Goal: Task Accomplishment & Management: Complete application form

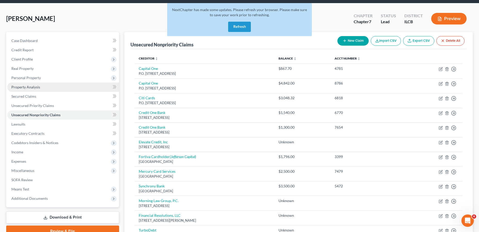
scroll to position [52, 0]
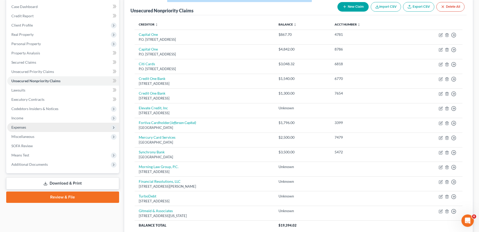
click at [36, 130] on span "Expenses" at bounding box center [63, 127] width 112 height 9
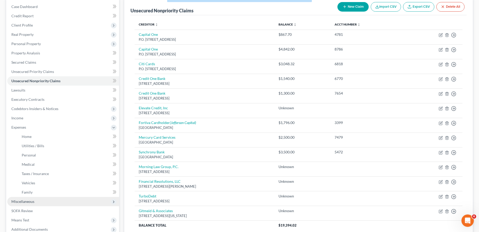
click at [30, 202] on span "Miscellaneous" at bounding box center [22, 202] width 23 height 4
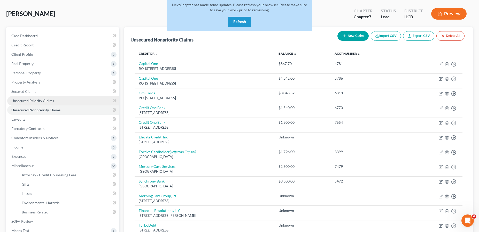
scroll to position [0, 0]
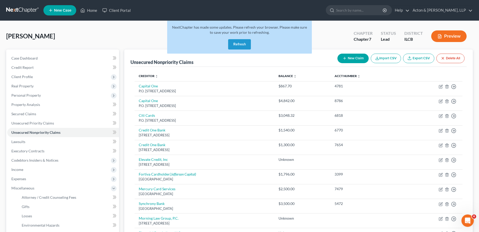
click at [30, 10] on link at bounding box center [22, 10] width 33 height 9
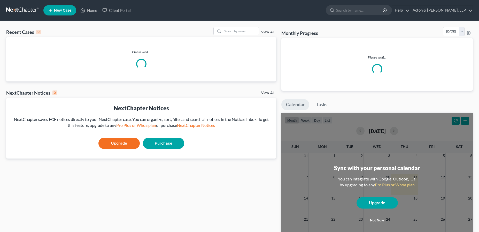
click at [25, 9] on link at bounding box center [22, 10] width 33 height 9
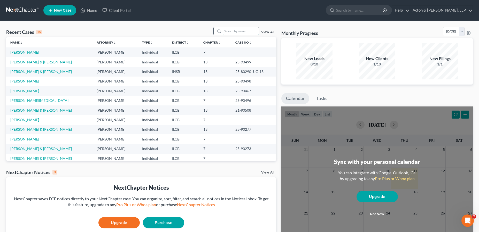
click at [231, 31] on input "search" at bounding box center [241, 30] width 36 height 7
type input "[PERSON_NAME]"
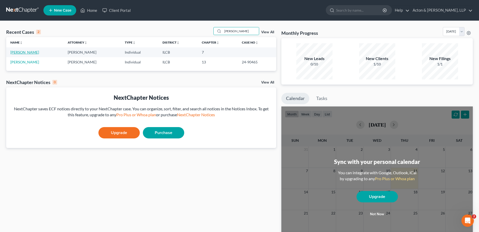
click at [31, 53] on link "[PERSON_NAME]" at bounding box center [24, 52] width 29 height 4
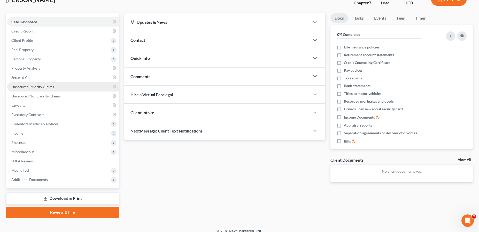
scroll to position [42, 0]
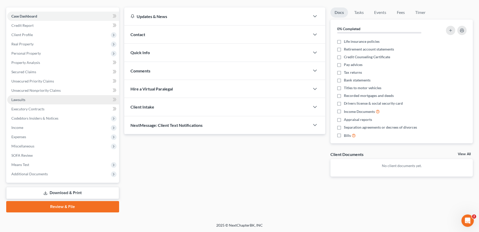
click at [19, 98] on span "Lawsuits" at bounding box center [18, 100] width 14 height 4
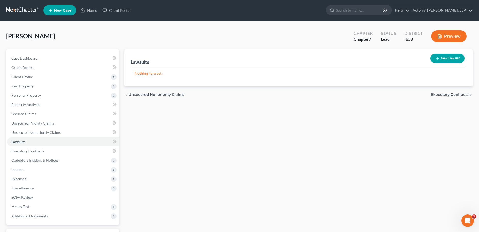
click at [455, 56] on button "New Lawsuit" at bounding box center [447, 59] width 34 height 10
select select "0"
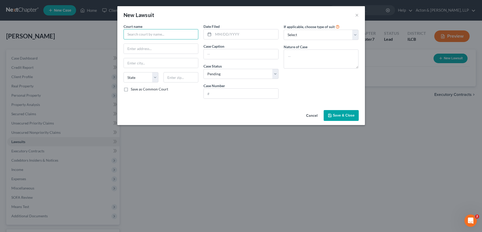
click at [138, 35] on input "text" at bounding box center [161, 34] width 75 height 10
type input "Hamilton Circuit Court"
type input "o"
type input "One Hamilton Square #337"
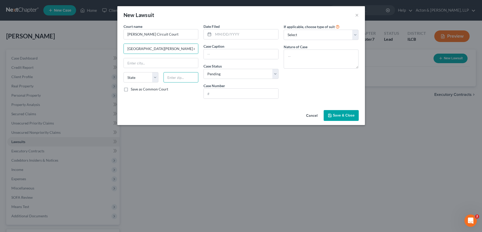
click at [177, 77] on input "text" at bounding box center [181, 77] width 35 height 10
type input "46060"
click at [168, 66] on input "text" at bounding box center [161, 63] width 75 height 10
type input "Noblesville"
select select "15"
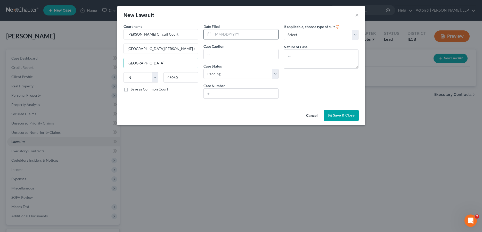
click at [227, 32] on input "text" at bounding box center [245, 34] width 65 height 10
type input "06/13/2025"
click at [225, 52] on input "text" at bounding box center [241, 54] width 75 height 10
type input "Horizon Bank v. Nathaniel Walker"
click at [221, 92] on input "text" at bounding box center [241, 94] width 75 height 10
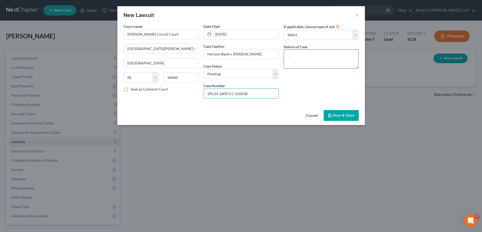
type input "29C01-2409-CC-010018"
click at [306, 55] on textarea at bounding box center [321, 59] width 75 height 19
click at [300, 33] on select "Select Repossession Garnishment Foreclosure Attached, Seized, Or Levied Other" at bounding box center [321, 35] width 75 height 10
click at [296, 105] on div "Court name * Hamilton Circuit Court One Hamilton Square #337 Noblesville State …" at bounding box center [241, 66] width 248 height 84
click at [338, 115] on span "Save & Close" at bounding box center [344, 115] width 22 height 4
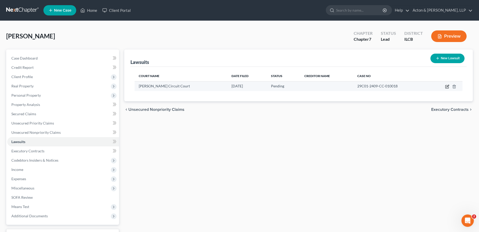
click at [447, 86] on icon "button" at bounding box center [447, 86] width 2 height 2
select select "15"
select select "0"
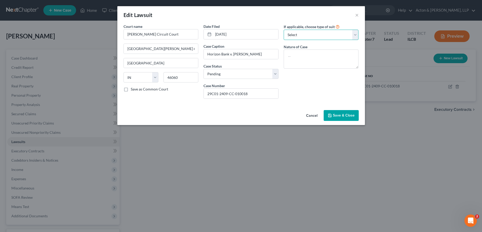
click at [304, 33] on select "Select Repossession Garnishment Foreclosure Attached, Seized, Or Levied Other" at bounding box center [321, 35] width 75 height 10
select select "4"
click at [284, 30] on select "Select Repossession Garnishment Foreclosure Attached, Seized, Or Levied Other" at bounding box center [321, 35] width 75 height 10
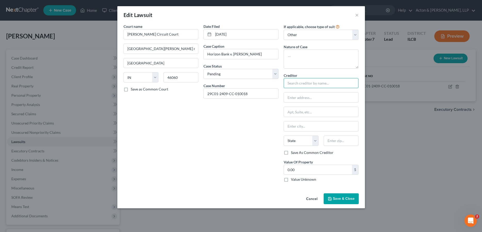
click at [301, 85] on input "text" at bounding box center [321, 83] width 75 height 10
click at [311, 81] on input "Horizon Bank" at bounding box center [321, 83] width 75 height 10
type input "Horizon Bank"
click at [312, 197] on button "Cancel" at bounding box center [312, 199] width 20 height 10
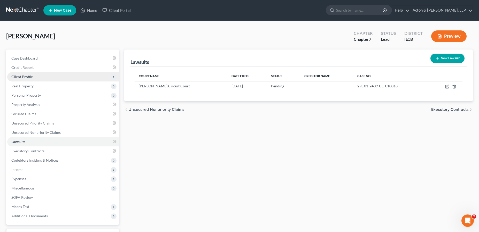
click at [46, 75] on span "Client Profile" at bounding box center [63, 76] width 112 height 9
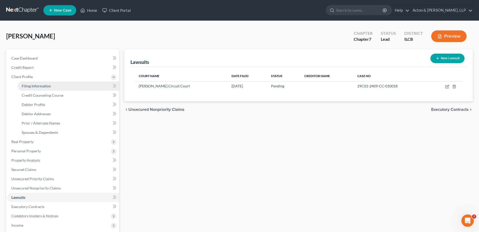
click at [79, 87] on link "Filing Information" at bounding box center [68, 86] width 101 height 9
select select "1"
select select "0"
select select "14"
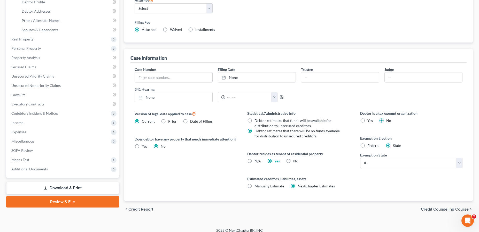
scroll to position [103, 0]
click at [443, 209] on span "Credit Counseling Course" at bounding box center [445, 209] width 48 height 4
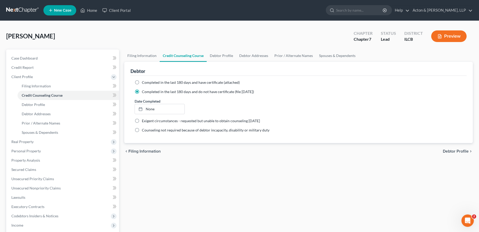
click at [452, 152] on span "Debtor Profile" at bounding box center [455, 151] width 26 height 4
select select "0"
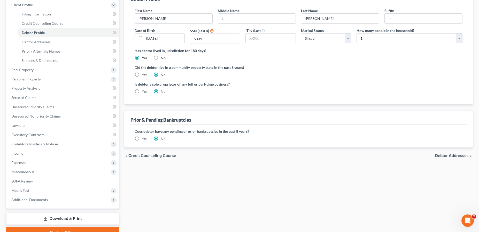
scroll to position [77, 0]
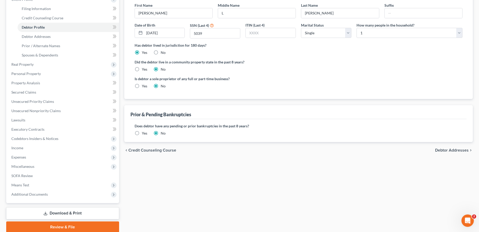
click at [445, 148] on div "chevron_left Credit Counseling Course Debtor Addresses chevron_right" at bounding box center [298, 150] width 349 height 17
click at [443, 151] on span "Debtor Addresses" at bounding box center [452, 150] width 34 height 4
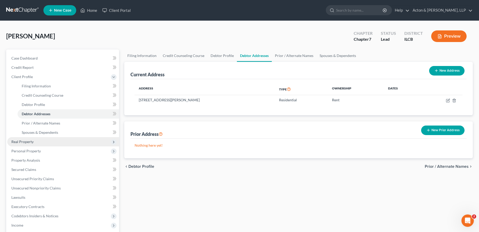
click at [30, 143] on span "Real Property" at bounding box center [22, 142] width 22 height 4
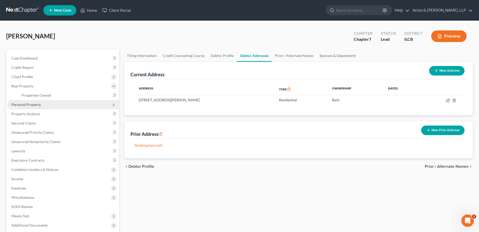
click at [31, 105] on span "Personal Property" at bounding box center [25, 104] width 29 height 4
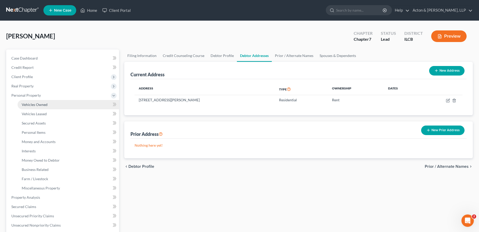
click at [68, 107] on link "Vehicles Owned" at bounding box center [68, 104] width 101 height 9
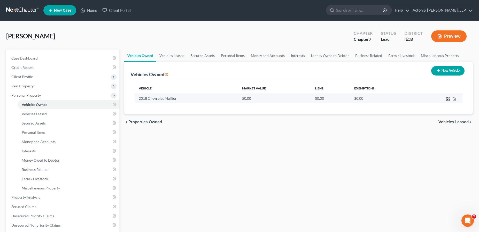
click at [447, 100] on icon "button" at bounding box center [448, 98] width 2 height 2
select select "0"
select select "8"
select select "2"
select select "0"
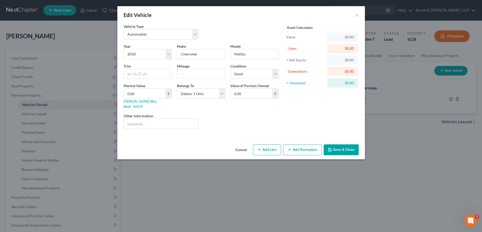
click at [270, 145] on button "Add Lien" at bounding box center [267, 150] width 28 height 11
select select "0"
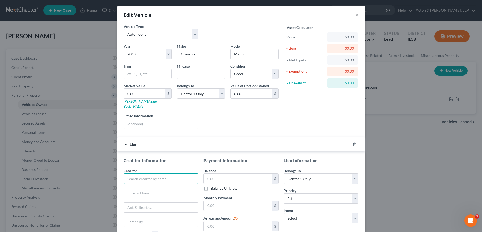
click at [144, 174] on input "text" at bounding box center [161, 179] width 75 height 10
type input "Horizon Bank"
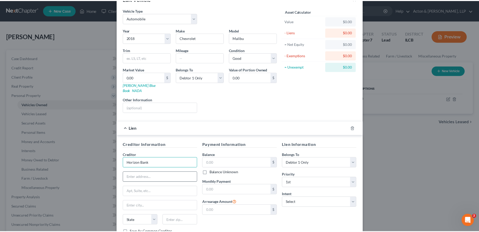
scroll to position [50, 0]
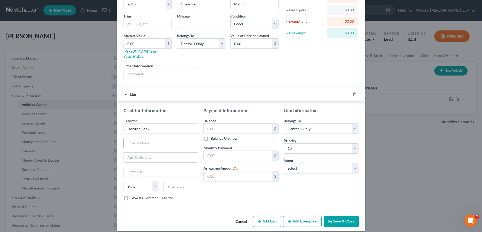
paste input "307 E Jackson St"
type input "307 E Jackson St"
click at [172, 184] on input "text" at bounding box center [181, 186] width 35 height 10
type input "47918"
click at [190, 167] on input "text" at bounding box center [161, 172] width 75 height 10
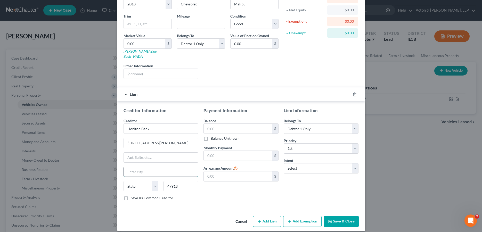
type input "Attica"
select select "15"
click at [131, 196] on label "Save As Common Creditor" at bounding box center [152, 198] width 43 height 5
click at [133, 196] on input "Save As Common Creditor" at bounding box center [134, 197] width 3 height 3
checkbox input "true"
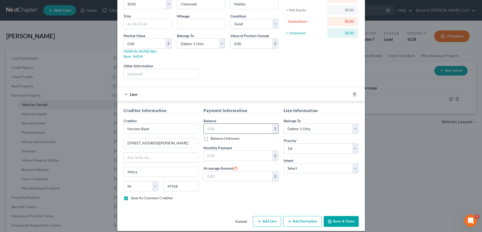
click at [217, 124] on input "text" at bounding box center [238, 129] width 68 height 10
click at [293, 163] on select "Select Surrender Redeem Reaffirm Avoid Other" at bounding box center [321, 168] width 75 height 10
select select "2"
click at [284, 163] on select "Select Surrender Redeem Reaffirm Avoid Other" at bounding box center [321, 168] width 75 height 10
click at [343, 217] on button "Save & Close" at bounding box center [341, 221] width 35 height 11
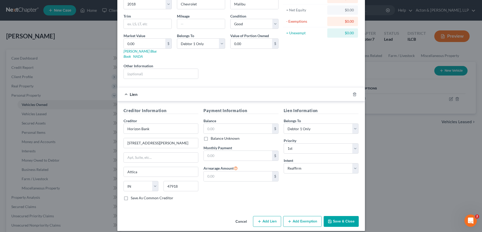
checkbox input "false"
